Goal: Information Seeking & Learning: Learn about a topic

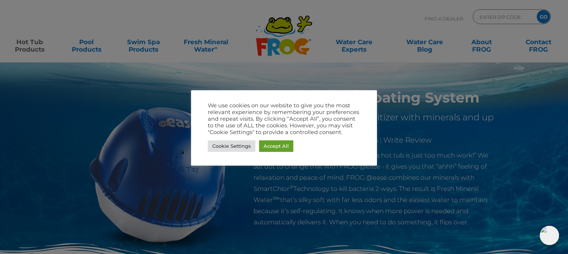
click at [278, 146] on link "Accept All" at bounding box center [276, 147] width 34 height 12
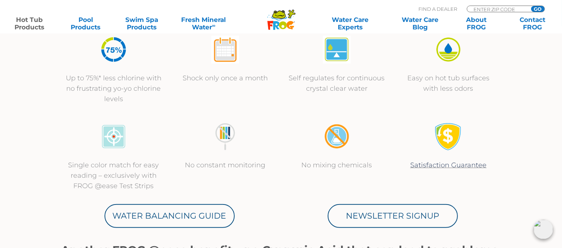
scroll to position [280, 0]
click at [494, 168] on p "Satisfaction Guarantee" at bounding box center [448, 164] width 97 height 10
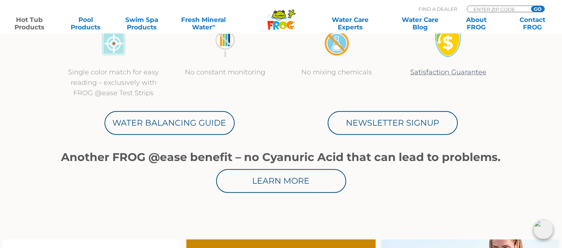
scroll to position [375, 0]
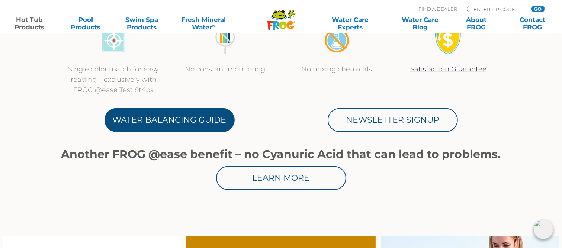
click at [207, 119] on link "Water Balancing Guide" at bounding box center [169, 120] width 130 height 24
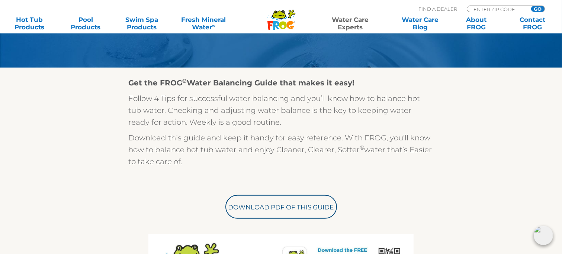
scroll to position [164, 0]
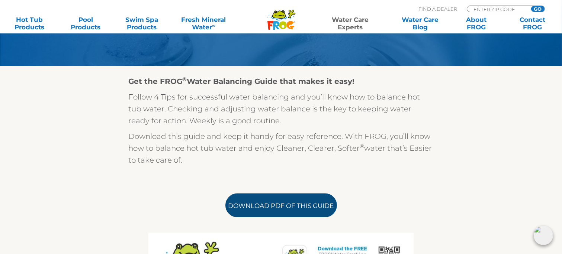
click at [319, 211] on link "Download PDF of this Guide" at bounding box center [281, 206] width 112 height 24
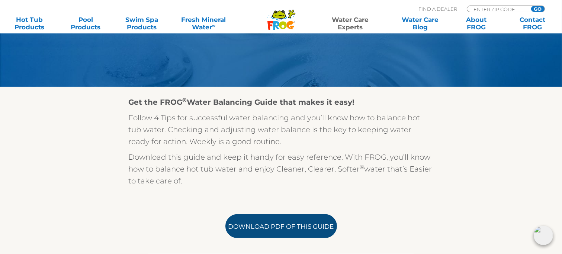
scroll to position [0, 0]
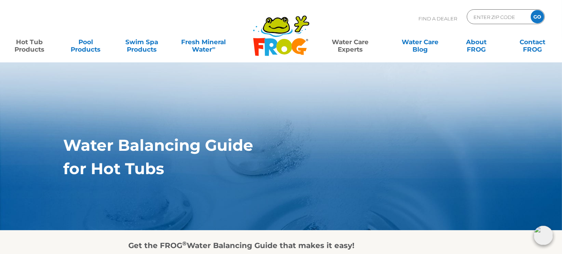
click at [33, 49] on link "Hot Tub Products" at bounding box center [29, 42] width 44 height 15
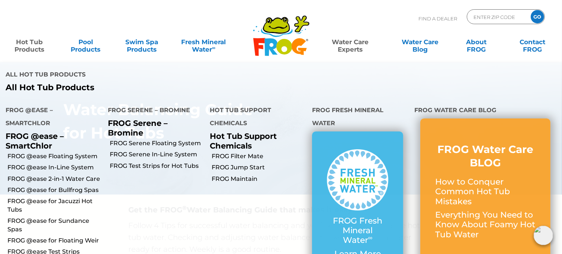
scroll to position [36, 0]
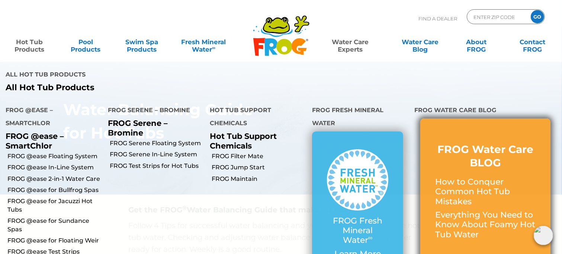
click at [495, 195] on p "How to Conquer Common Hot Tub Mistakes" at bounding box center [485, 191] width 100 height 29
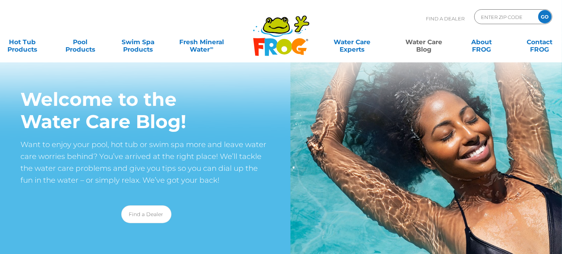
click at [501, 184] on img at bounding box center [426, 158] width 272 height 282
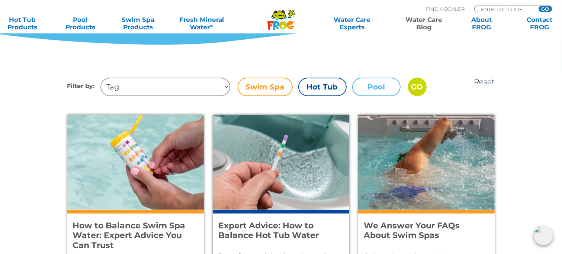
scroll to position [244, 0]
click at [492, 184] on img at bounding box center [426, 162] width 136 height 95
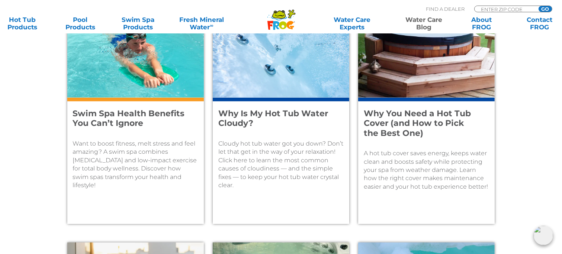
scroll to position [598, 0]
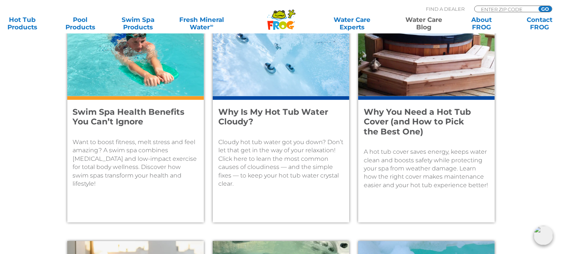
click at [306, 127] on div "Why Is My Hot Tub Water Cloudy? Cloudy hot tub water got you down? Don’t let th…" at bounding box center [281, 159] width 136 height 126
click at [530, 220] on main "Reset Filter by: Tag Cloudy Water Hot Tub Startup Foam Easy Steps Fun Facts Hot…" at bounding box center [281, 219] width 562 height 1003
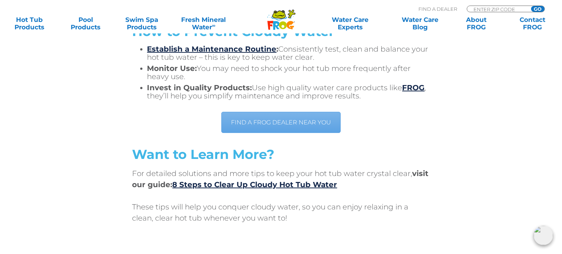
scroll to position [2479, 0]
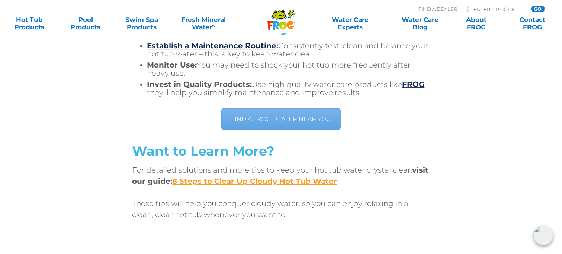
click at [326, 183] on link "8 Steps to Clear Up Cloudy Hot Tub Water" at bounding box center [254, 181] width 165 height 9
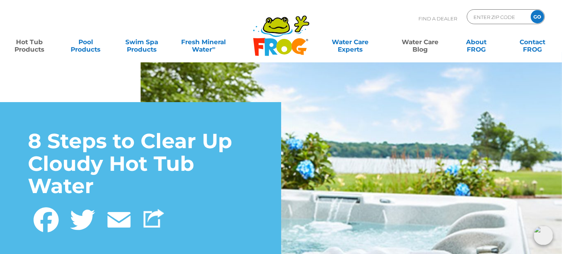
click at [22, 46] on link "Hot Tub Products" at bounding box center [29, 42] width 44 height 15
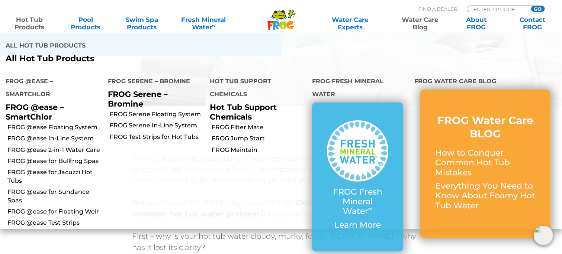
scroll to position [207, 0]
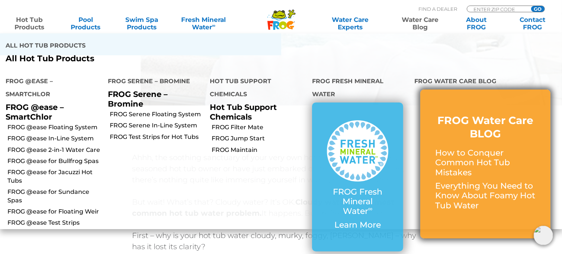
click at [485, 164] on p "How to Conquer Common Hot Tub Mistakes" at bounding box center [485, 162] width 100 height 29
